Goal: Task Accomplishment & Management: Manage account settings

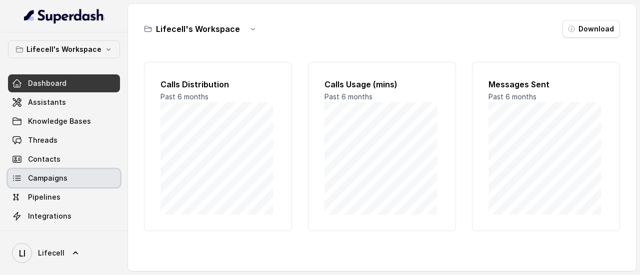
click at [65, 178] on span "Campaigns" at bounding box center [47, 178] width 39 height 10
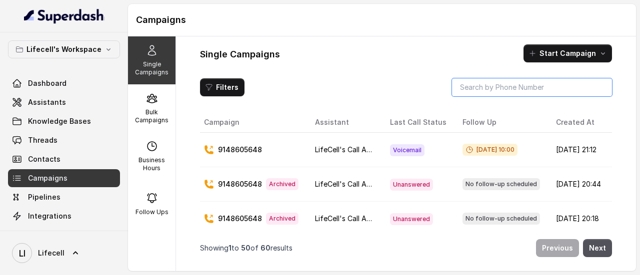
click at [504, 82] on input "search" at bounding box center [532, 87] width 160 height 18
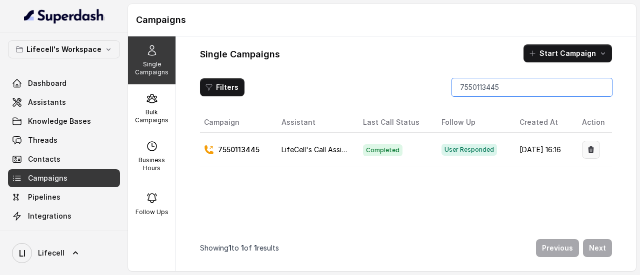
type input "7550113445"
click at [588, 148] on icon "button" at bounding box center [591, 150] width 6 height 7
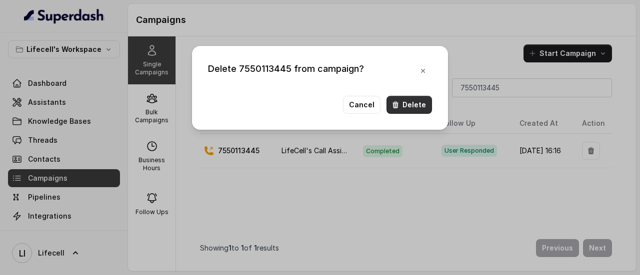
click at [410, 106] on button "Delete" at bounding box center [408, 105] width 45 height 18
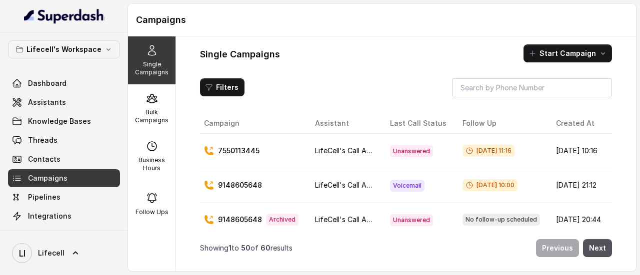
scroll to position [0, 51]
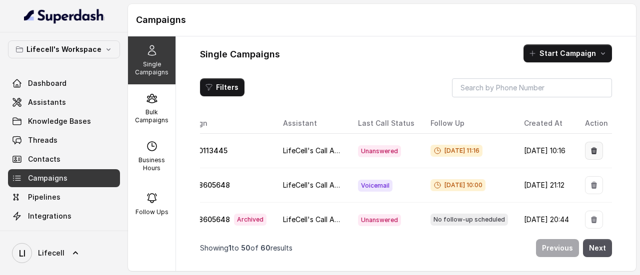
click at [591, 145] on button "button" at bounding box center [594, 151] width 18 height 18
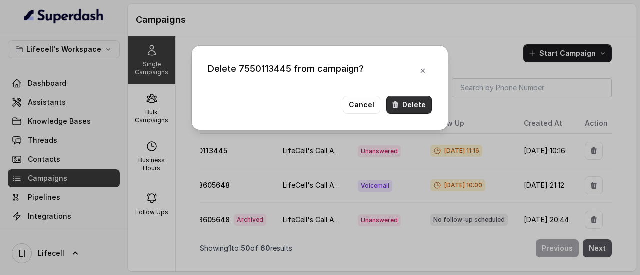
click at [414, 109] on button "Delete" at bounding box center [408, 105] width 45 height 18
